Goal: Task Accomplishment & Management: Complete application form

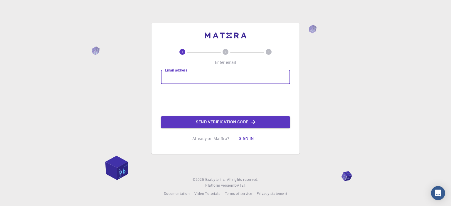
click at [184, 75] on input "Email address" at bounding box center [225, 77] width 129 height 14
type input "kosala5uom@gmail.com"
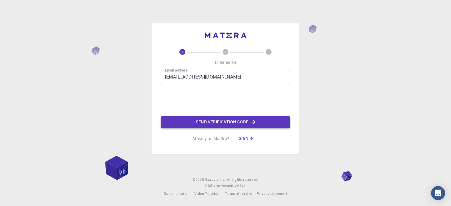
click at [231, 121] on button "Send verification code" at bounding box center [225, 122] width 129 height 12
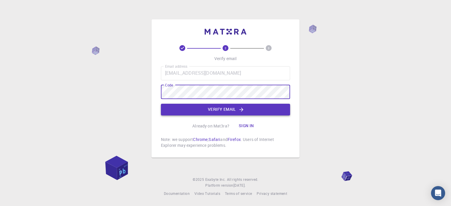
click at [231, 109] on button "Verify email" at bounding box center [225, 110] width 129 height 12
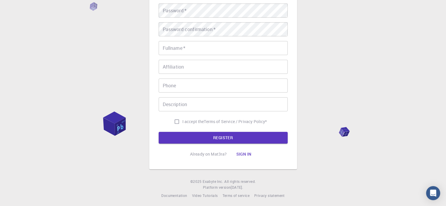
scroll to position [92, 0]
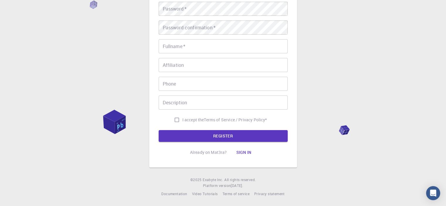
click at [240, 154] on button "Sign in" at bounding box center [243, 153] width 25 height 12
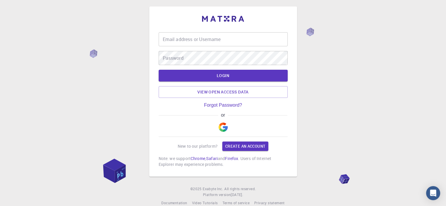
scroll to position [12, 0]
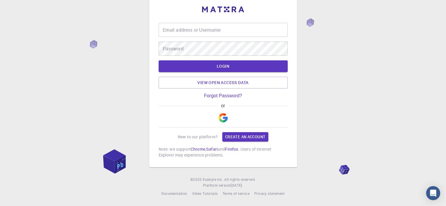
click at [224, 116] on img "button" at bounding box center [223, 117] width 9 height 9
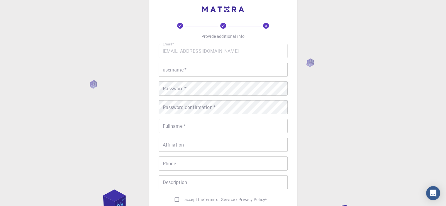
click at [194, 71] on input "username   *" at bounding box center [223, 70] width 129 height 14
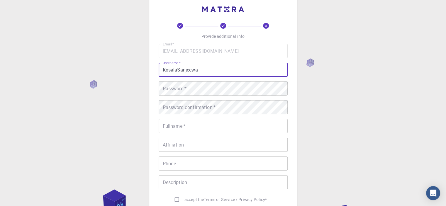
type input "KosalaSanjeewa"
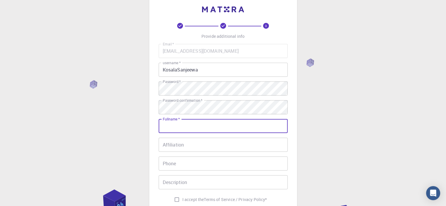
click at [170, 128] on input "Fullname   *" at bounding box center [223, 126] width 129 height 14
type input "Kosala Sanjeewa"
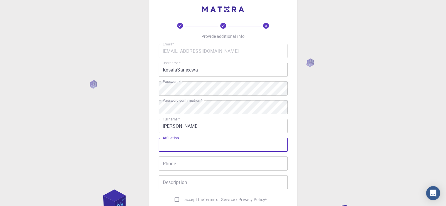
click at [189, 144] on input "Affiliation" at bounding box center [223, 145] width 129 height 14
click at [182, 165] on input "Phone" at bounding box center [223, 164] width 129 height 14
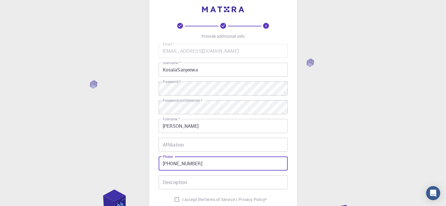
type input "+9471220925"
click at [182, 183] on input "Description" at bounding box center [223, 182] width 129 height 14
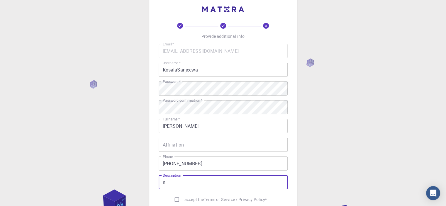
type input "n"
click at [184, 147] on input "Affiliation" at bounding box center [223, 145] width 129 height 14
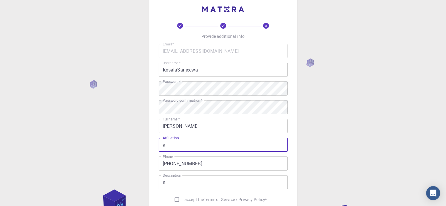
type input "a"
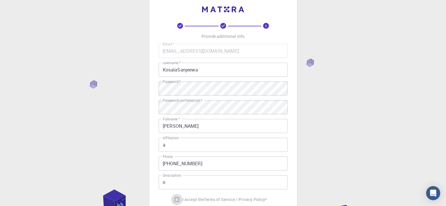
click at [176, 199] on input "I accept the Terms of Service / Privacy Policy *" at bounding box center [176, 199] width 11 height 11
checkbox input "true"
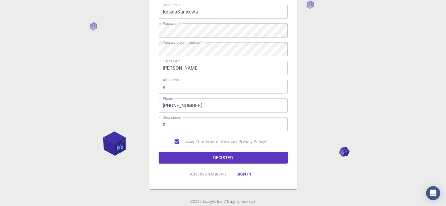
scroll to position [71, 0]
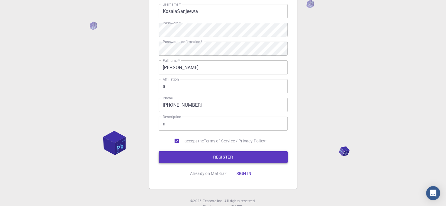
click at [245, 160] on button "REGISTER" at bounding box center [223, 157] width 129 height 12
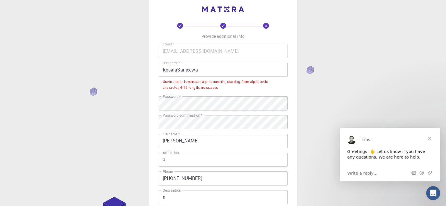
scroll to position [0, 0]
click at [178, 69] on input "KosalaSanjeewa" at bounding box center [223, 70] width 129 height 14
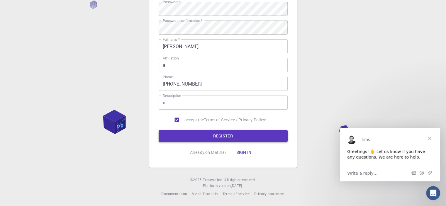
click at [234, 135] on button "REGISTER" at bounding box center [223, 136] width 129 height 12
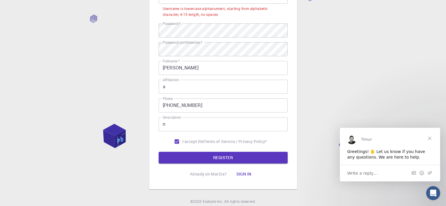
scroll to position [48, 0]
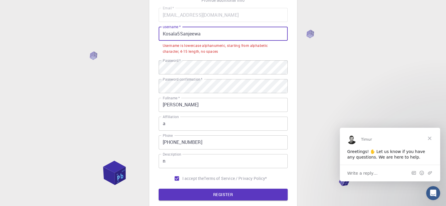
click at [165, 34] on input "Kosala5Sanjeewa" at bounding box center [223, 34] width 129 height 14
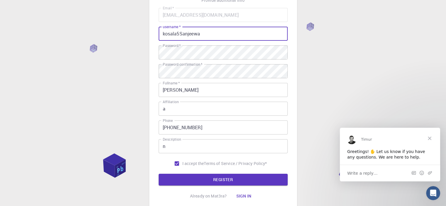
click at [182, 32] on input "kosala5Sanjeewa" at bounding box center [223, 34] width 129 height 14
type input "kosala5sanjeewa"
click at [231, 182] on button "REGISTER" at bounding box center [223, 180] width 129 height 12
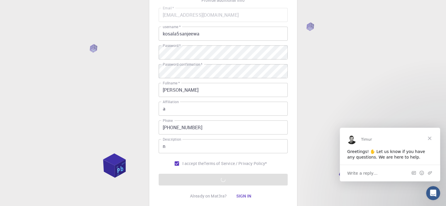
click at [429, 138] on span "Close" at bounding box center [429, 138] width 21 height 21
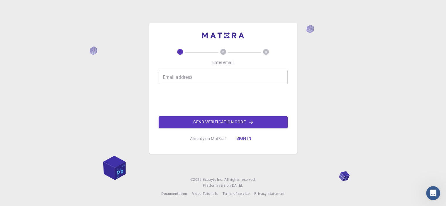
scroll to position [0, 0]
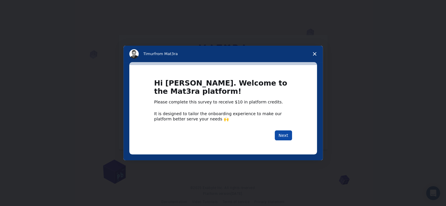
click at [285, 135] on button "Next" at bounding box center [283, 136] width 17 height 10
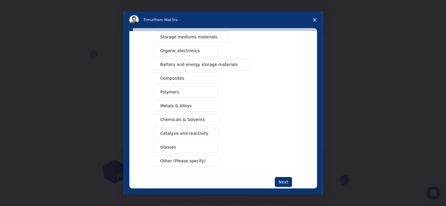
scroll to position [75, 0]
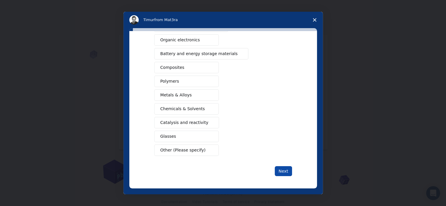
click at [284, 171] on button "Next" at bounding box center [283, 171] width 17 height 10
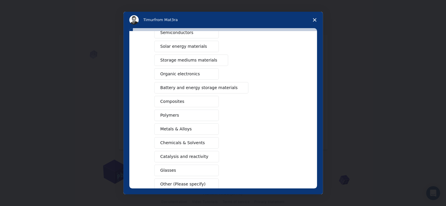
drag, startPoint x: 318, startPoint y: 130, endPoint x: 320, endPoint y: 100, distance: 30.3
click at [320, 101] on div "What type(s) of materials are you interested in? This is a required response Se…" at bounding box center [222, 111] width 199 height 166
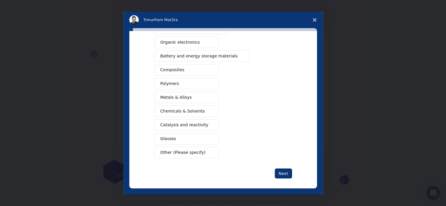
scroll to position [82, 0]
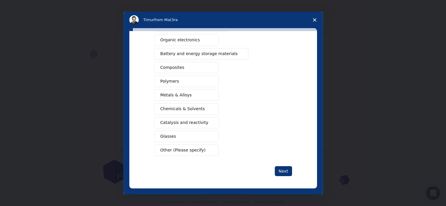
click at [179, 107] on span "Chemicals & Solvents" at bounding box center [182, 109] width 45 height 6
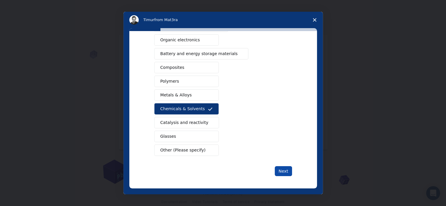
click at [286, 169] on button "Next" at bounding box center [283, 171] width 17 height 10
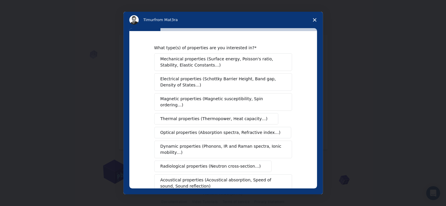
click at [187, 59] on span "Mechanical properties (Surface energy, Poisson's ratio, Stability, Elastic Cons…" at bounding box center [221, 62] width 122 height 12
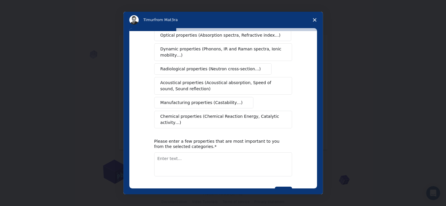
scroll to position [106, 0]
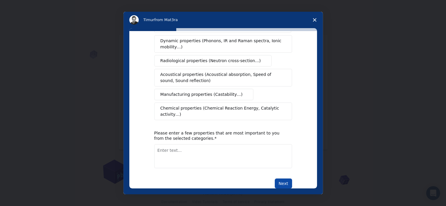
click at [280, 179] on button "Next" at bounding box center [283, 184] width 17 height 10
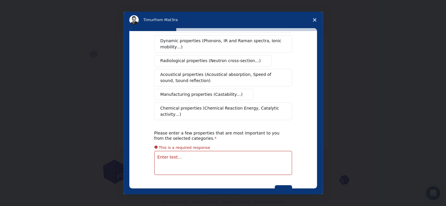
click at [177, 151] on textarea "Enter text..." at bounding box center [223, 163] width 138 height 24
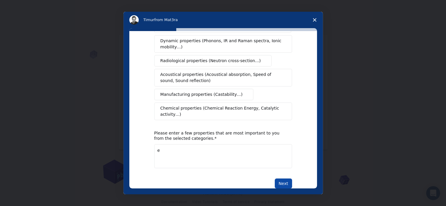
type textarea "e"
click at [282, 179] on button "Next" at bounding box center [283, 184] width 17 height 10
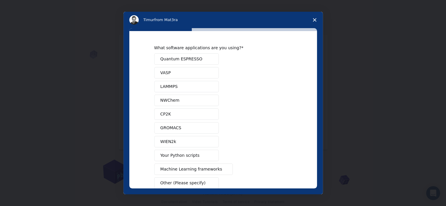
scroll to position [29, 0]
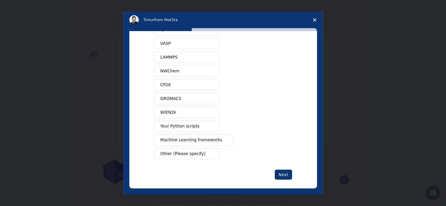
click at [208, 138] on span "Machine Learning frameworks" at bounding box center [191, 140] width 62 height 6
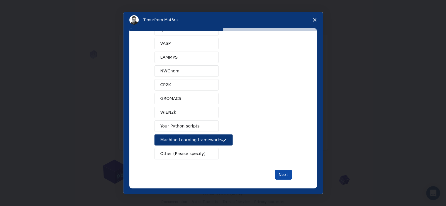
click at [284, 175] on button "Next" at bounding box center [283, 175] width 17 height 10
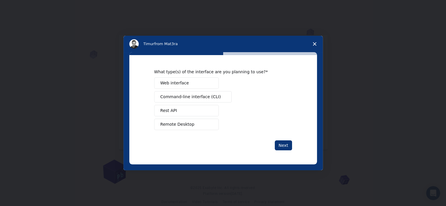
click at [197, 85] on button "Web interface" at bounding box center [186, 82] width 65 height 11
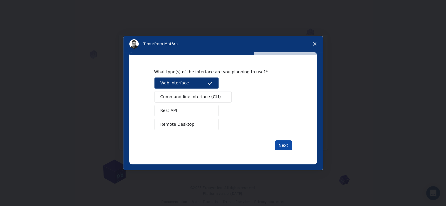
click at [282, 145] on button "Next" at bounding box center [283, 145] width 17 height 10
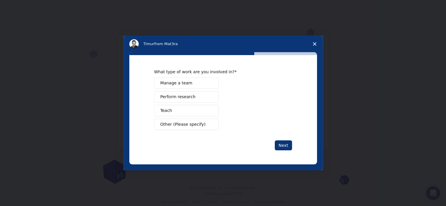
click at [185, 110] on button "Teach" at bounding box center [186, 110] width 65 height 11
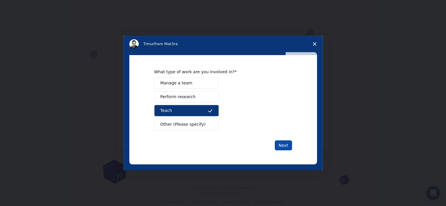
click at [284, 145] on button "Next" at bounding box center [283, 145] width 17 height 10
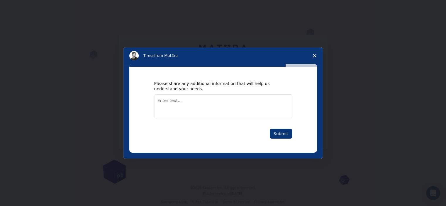
click at [180, 101] on textarea "Enter text..." at bounding box center [223, 106] width 138 height 24
type textarea "e"
click at [284, 138] on button "Submit" at bounding box center [281, 134] width 22 height 10
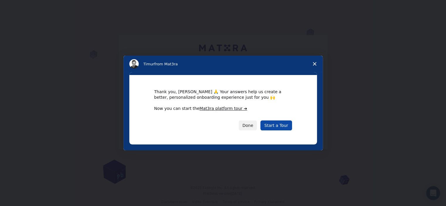
click at [277, 125] on link "Start a Tour" at bounding box center [275, 126] width 31 height 10
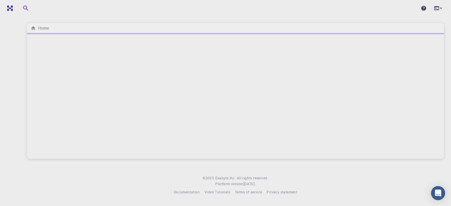
click at [218, 67] on div at bounding box center [235, 96] width 416 height 126
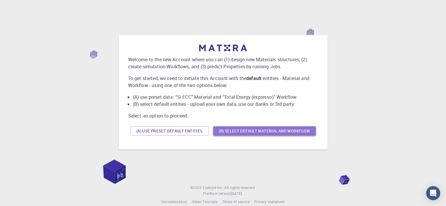
click at [283, 132] on button "(B) Select default material and workflow" at bounding box center [264, 130] width 103 height 9
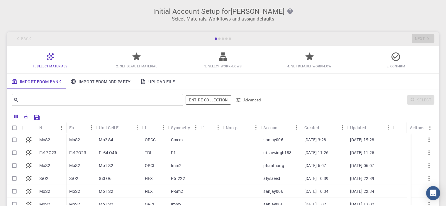
click at [76, 137] on p "MoS2" at bounding box center [74, 140] width 11 height 6
checkbox input "true"
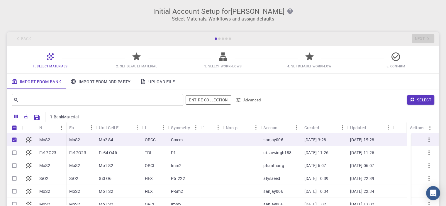
click at [76, 138] on p "MoS2" at bounding box center [74, 140] width 11 height 6
checkbox input "false"
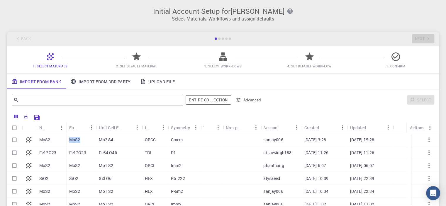
click at [76, 138] on p "MoS2" at bounding box center [74, 140] width 11 height 6
checkbox input "true"
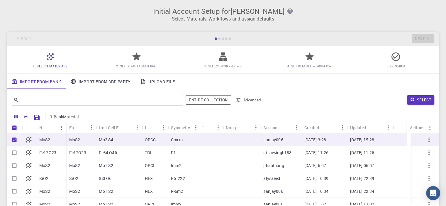
click at [35, 141] on div at bounding box center [29, 139] width 15 height 13
checkbox input "false"
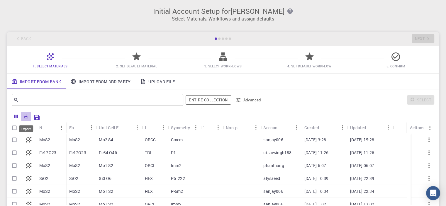
click at [26, 117] on icon "Export" at bounding box center [26, 117] width 4 height 4
click at [272, 153] on p "utsavsingh188" at bounding box center [277, 153] width 28 height 6
checkbox input "true"
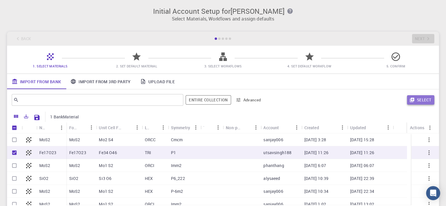
click at [426, 100] on button "Select" at bounding box center [420, 99] width 27 height 9
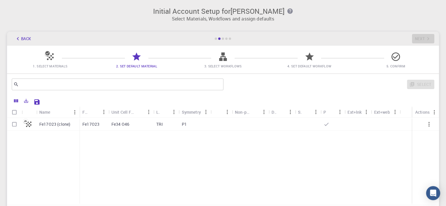
click at [167, 166] on div "Fe17O23 (clone) Fe17O23 Fe34 O46 TRI P1" at bounding box center [223, 161] width 432 height 87
click at [66, 123] on p "Fe17O23 (clone)" at bounding box center [54, 124] width 31 height 6
checkbox input "true"
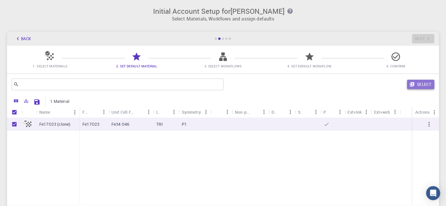
click at [421, 84] on button "Select" at bounding box center [420, 84] width 27 height 9
